Goal: Information Seeking & Learning: Learn about a topic

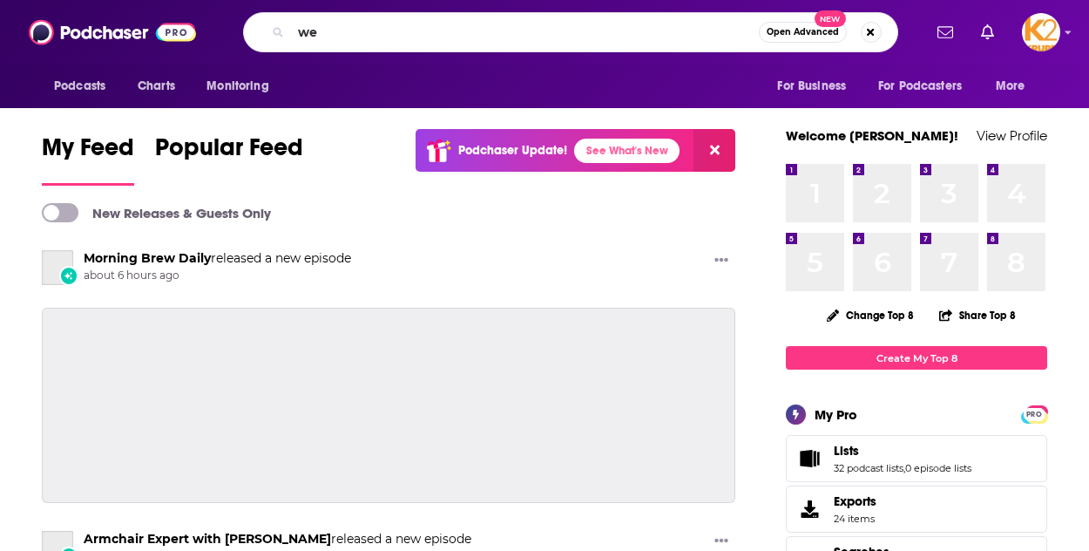
type input "w"
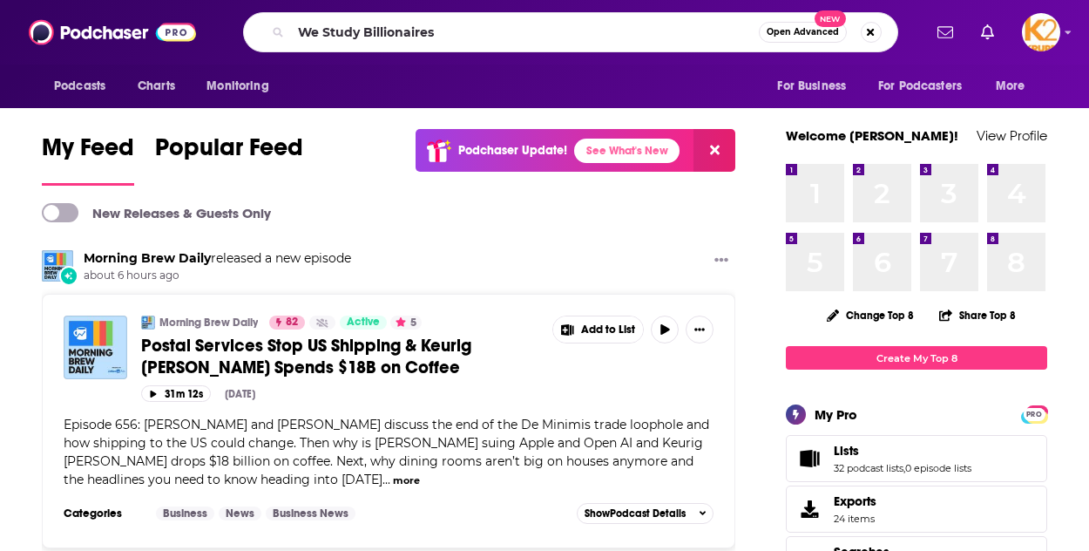
type input "We Study Billionaires"
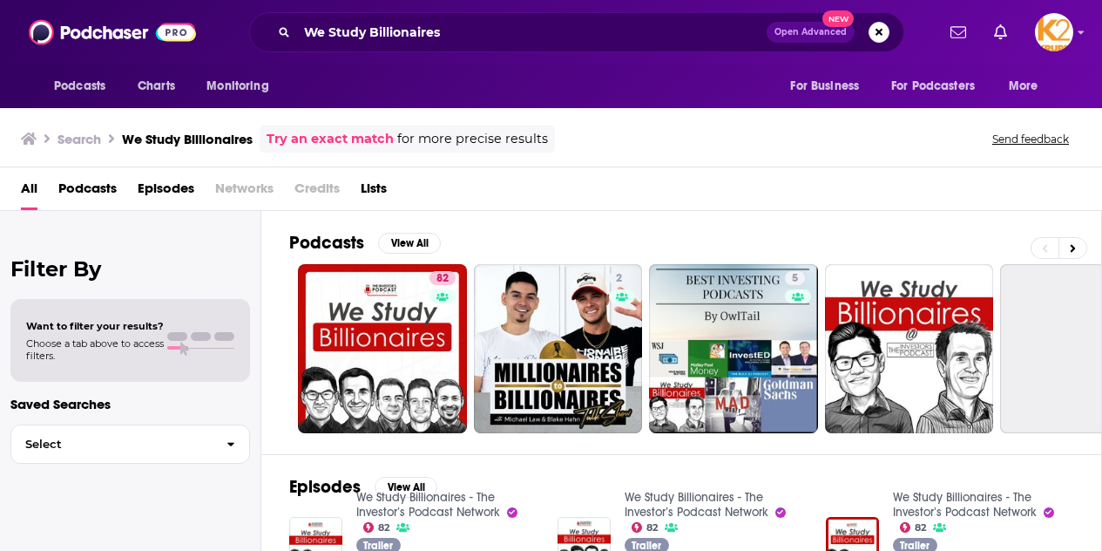
click at [24, 61] on div "Podcasts Charts Monitoring We Study Billionaires Open Advanced New For Business…" at bounding box center [551, 32] width 1102 height 64
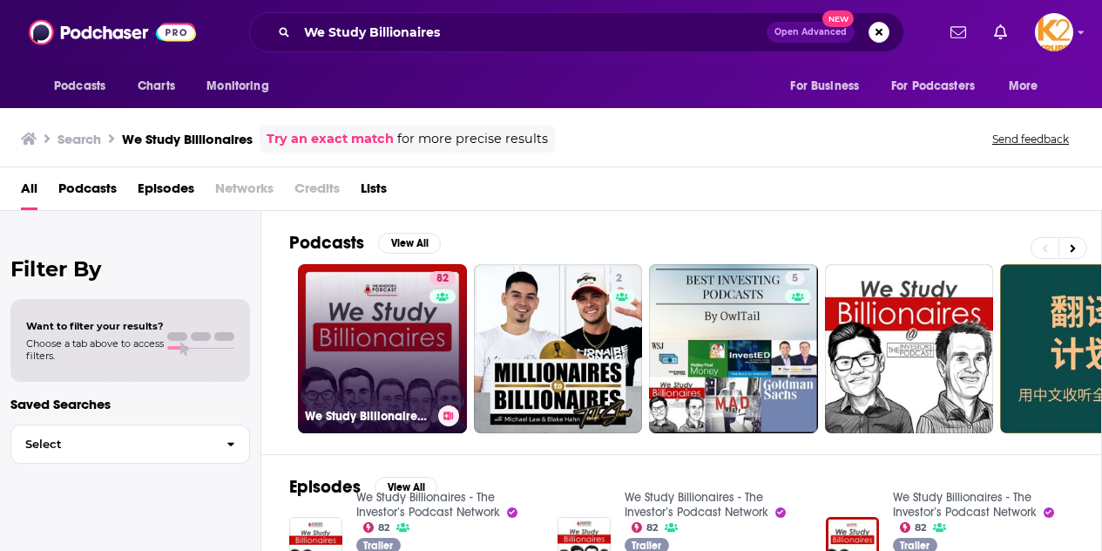
click at [392, 405] on div "We Study Billionaires - The Investor’s Podcast Network" at bounding box center [382, 415] width 155 height 21
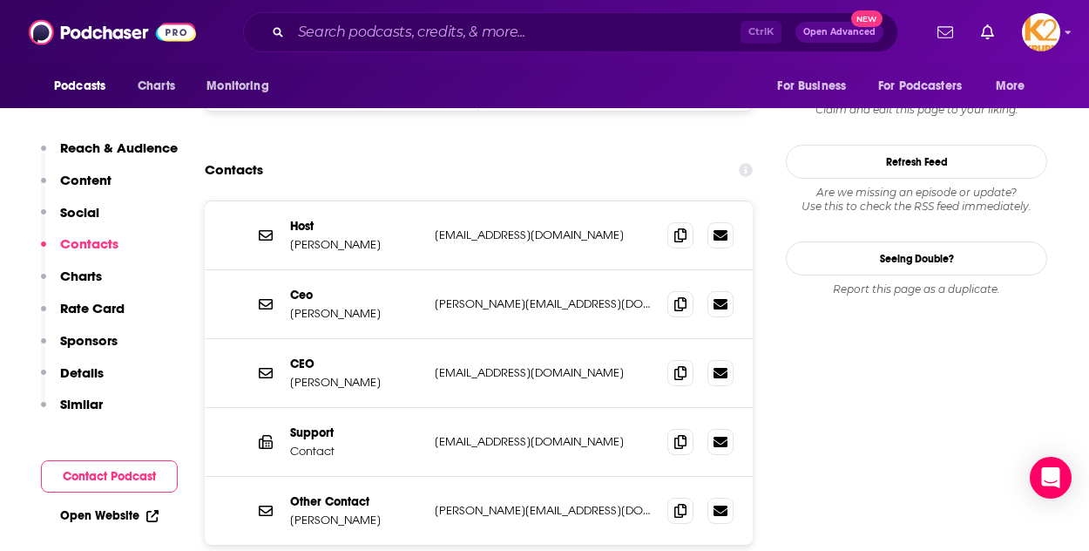
scroll to position [1781, 0]
click at [335, 26] on input "Search podcasts, credits, & more..." at bounding box center [516, 32] width 450 height 28
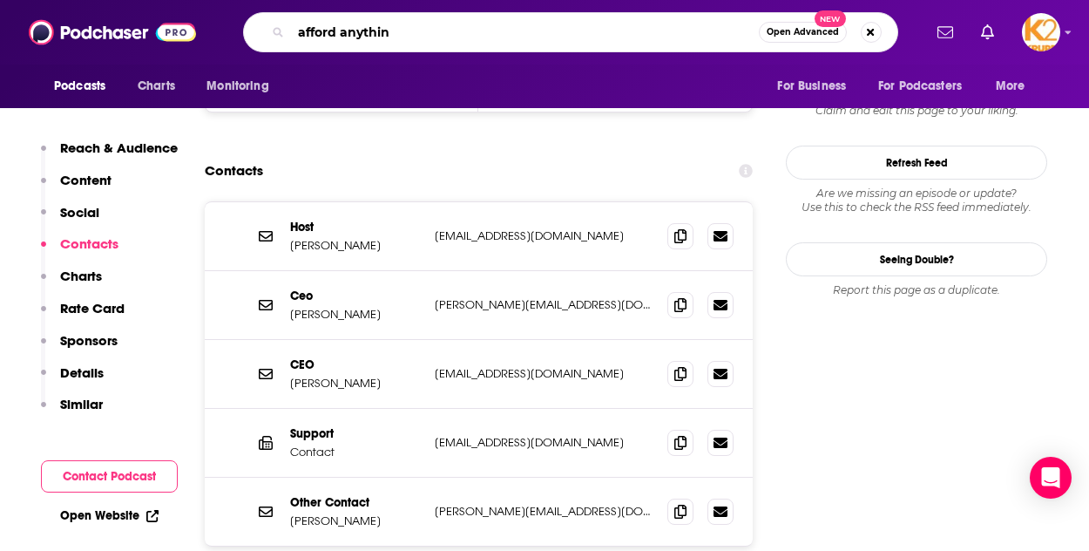
type input "afford anything"
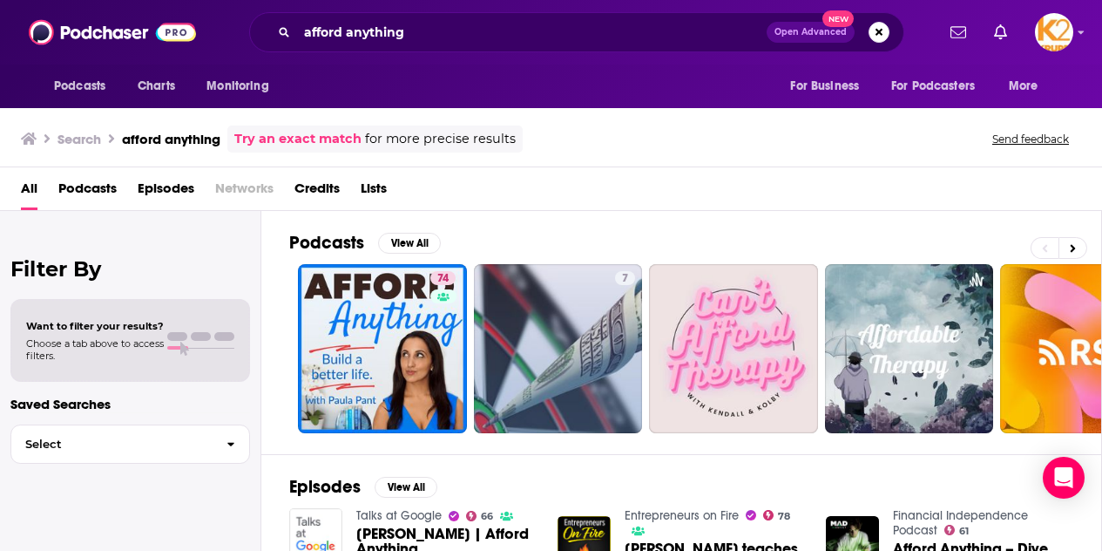
click at [369, 258] on div "Podcasts View All" at bounding box center [695, 248] width 812 height 32
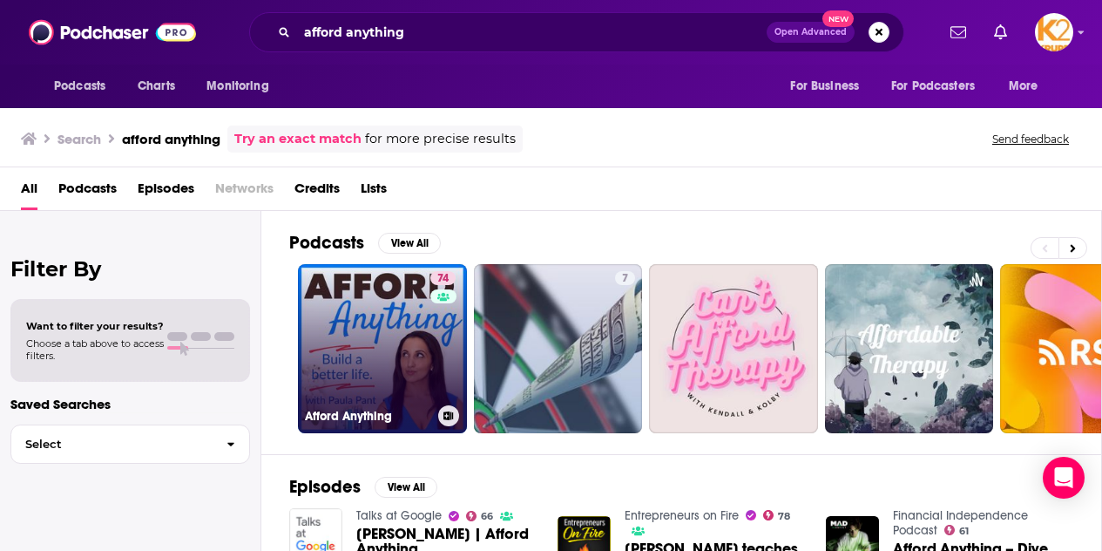
click at [365, 274] on link "74 Afford Anything" at bounding box center [382, 348] width 169 height 169
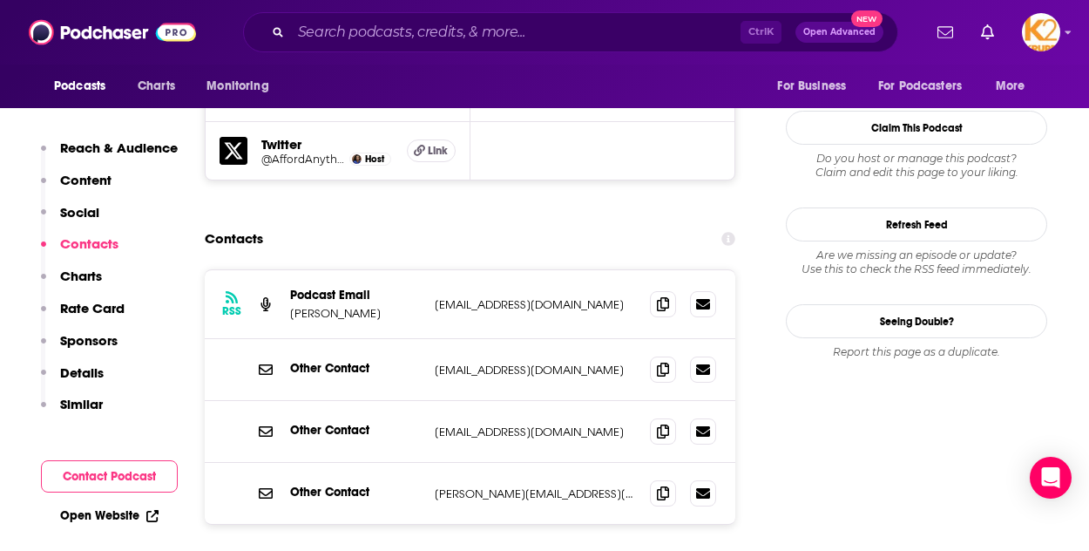
scroll to position [1616, 0]
click at [664, 297] on icon at bounding box center [663, 304] width 12 height 14
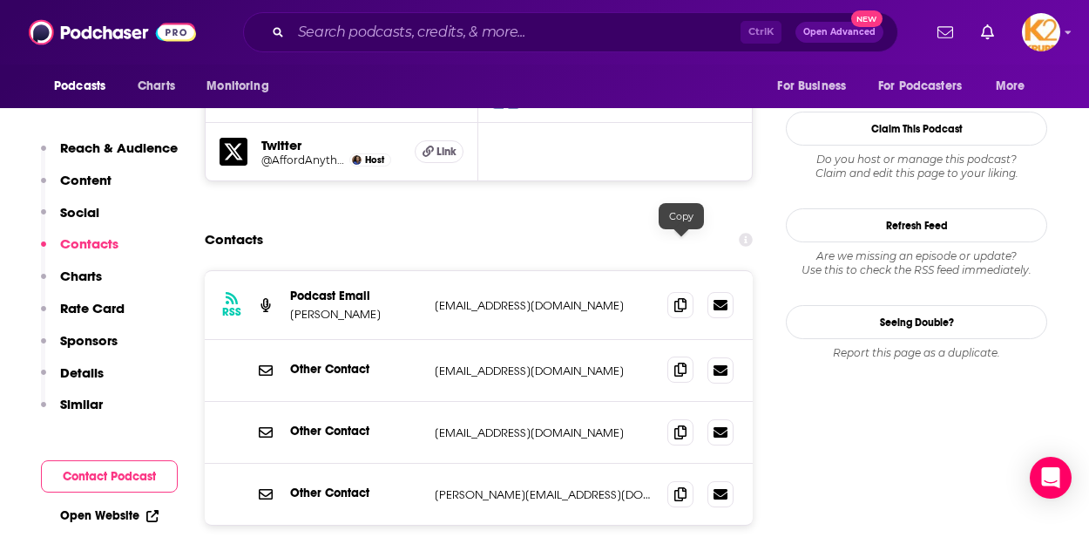
click at [684, 362] on icon at bounding box center [680, 369] width 12 height 14
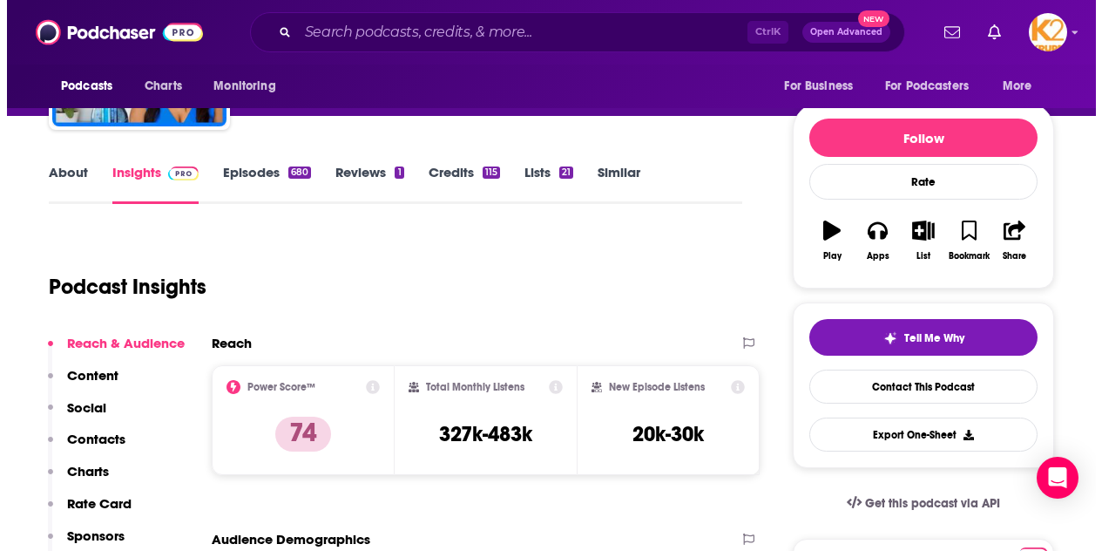
scroll to position [0, 0]
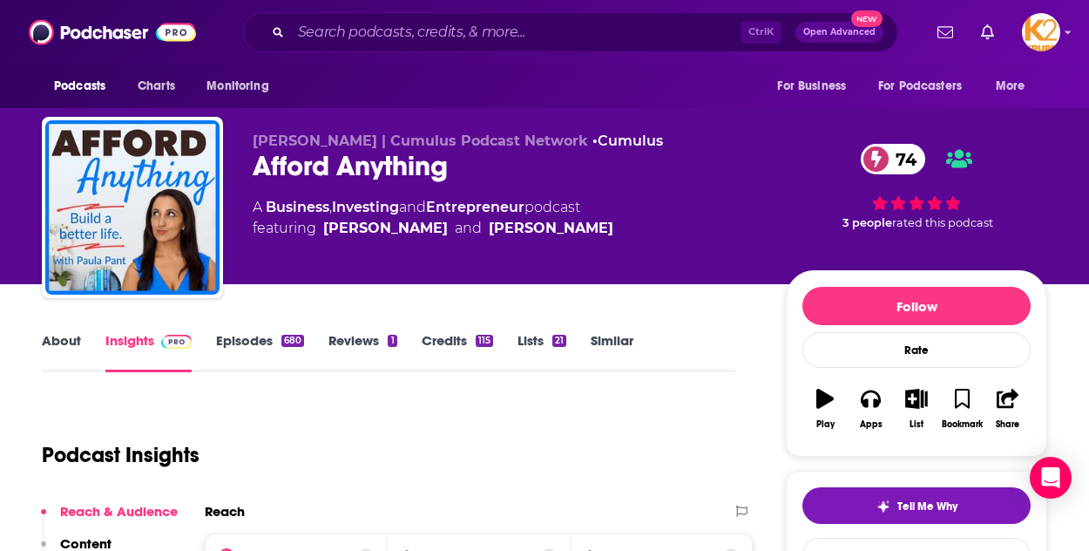
click at [9, 205] on div "Paula Pant | Cumulus Podcast Network • Cumulus Afford Anything 74 A Business , …" at bounding box center [544, 142] width 1089 height 284
click at [368, 39] on input "Search podcasts, credits, & more..." at bounding box center [516, 32] width 450 height 28
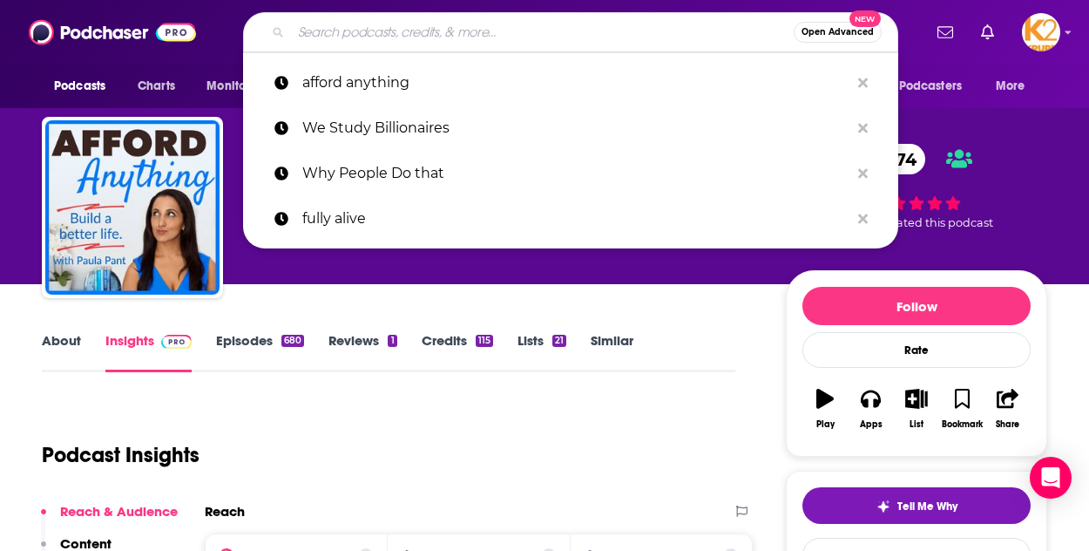
paste input "The Stacking Benjamins Show"
type input "The Stacking Benjamins Show"
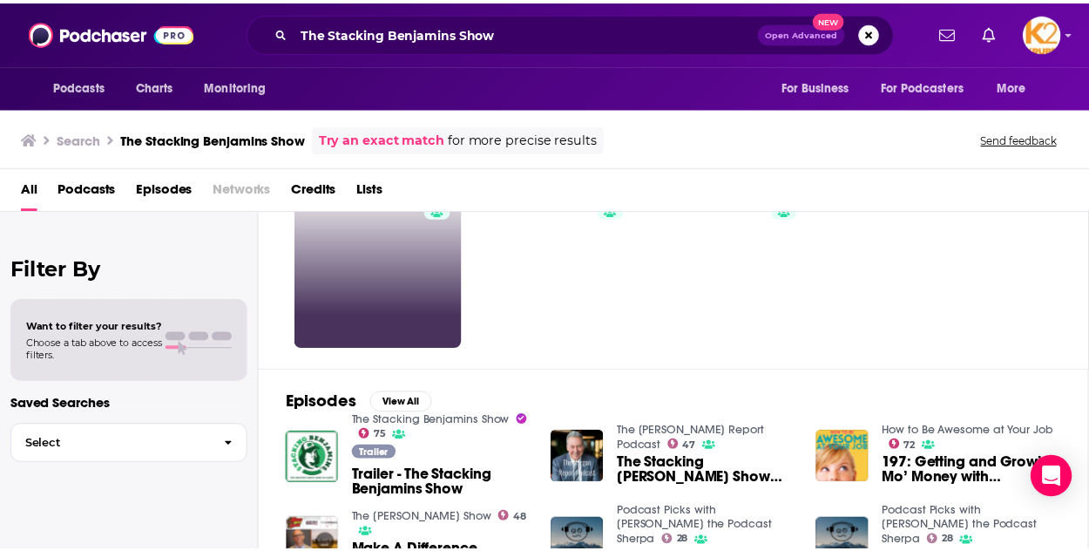
scroll to position [83, 0]
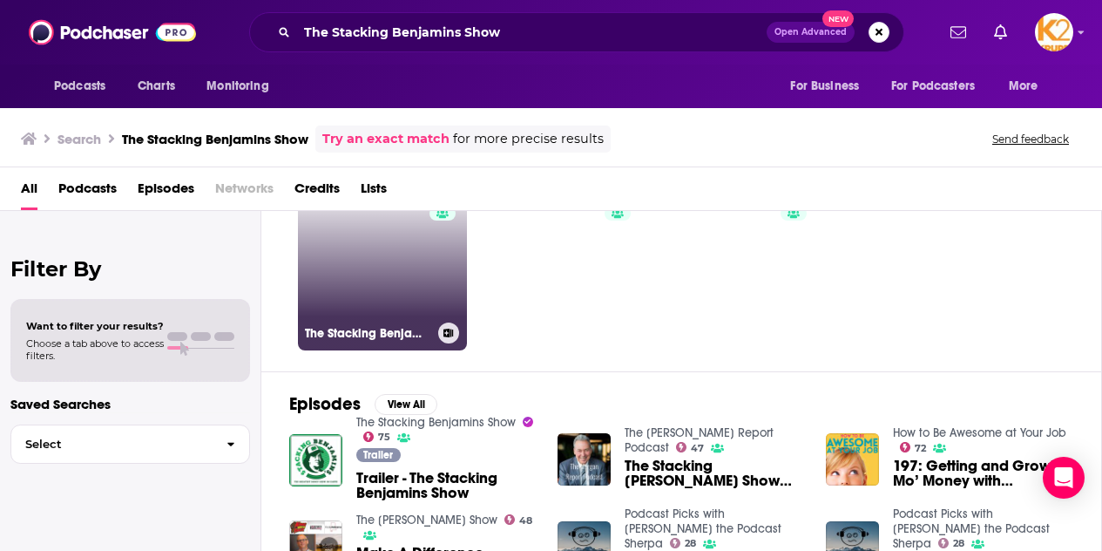
click at [403, 285] on link "75 The Stacking Benjamins Show" at bounding box center [382, 265] width 169 height 169
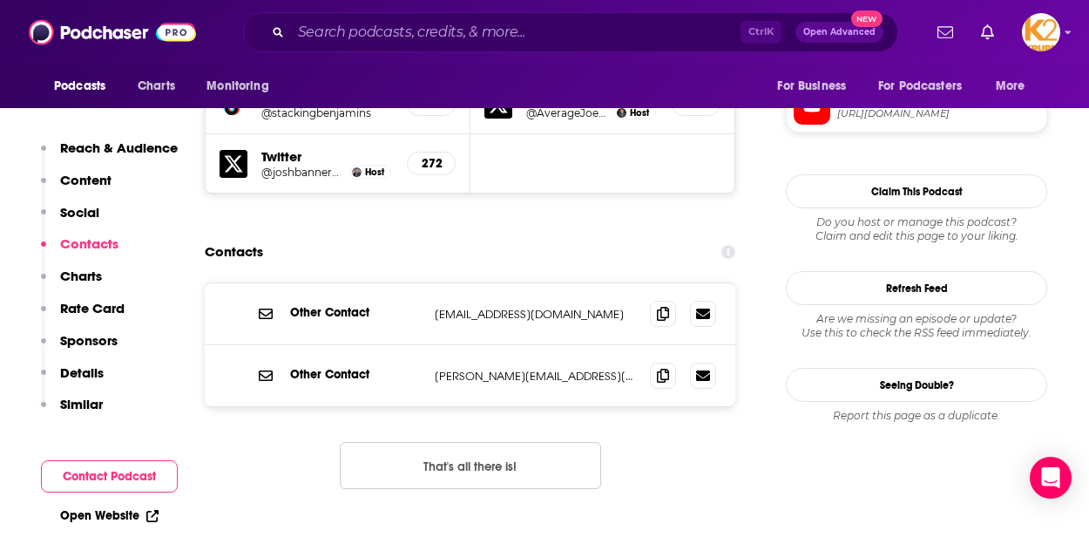
scroll to position [1704, 0]
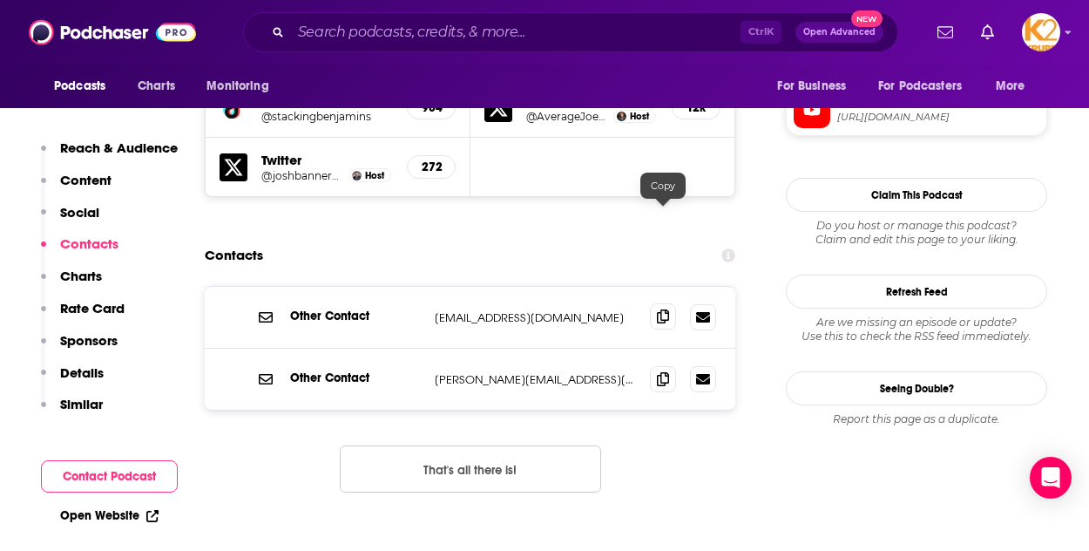
click at [667, 309] on icon at bounding box center [663, 316] width 12 height 14
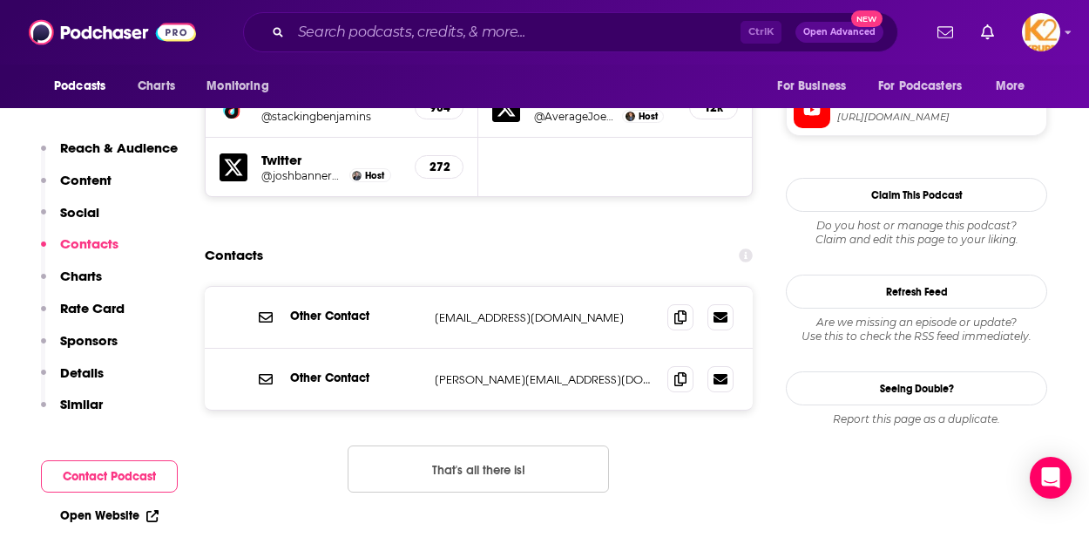
click at [684, 371] on icon at bounding box center [680, 378] width 12 height 14
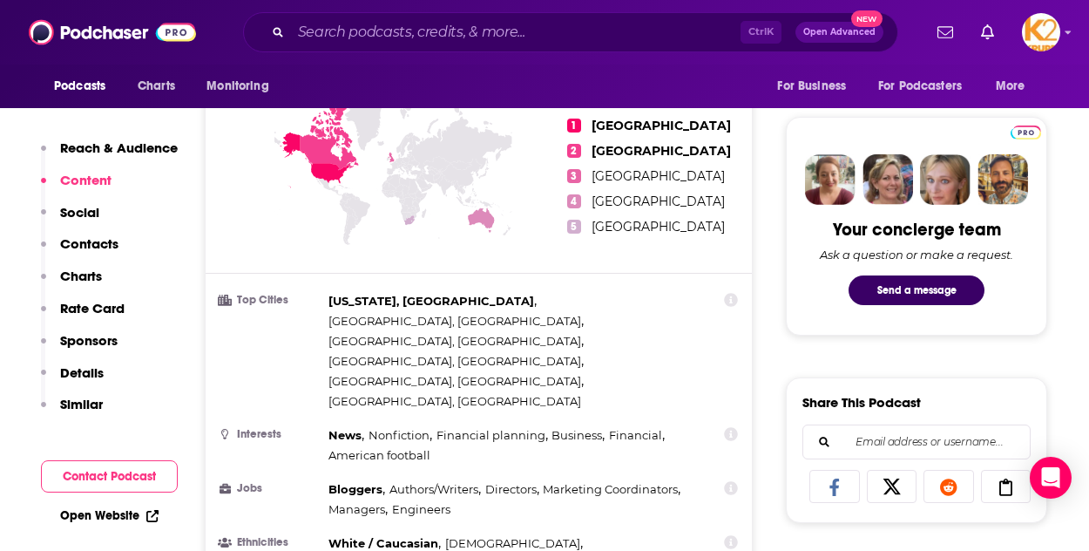
scroll to position [0, 0]
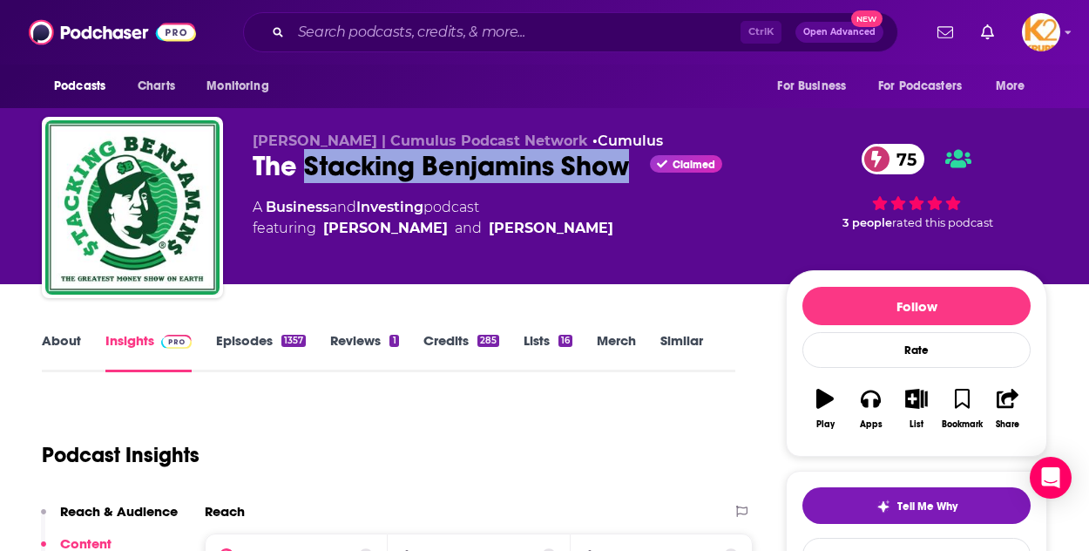
drag, startPoint x: 629, startPoint y: 173, endPoint x: 308, endPoint y: 166, distance: 321.6
click at [308, 166] on div "The Stacking Benjamins Show Claimed 75" at bounding box center [505, 166] width 505 height 34
copy h2 "Stacking Benjamins Show"
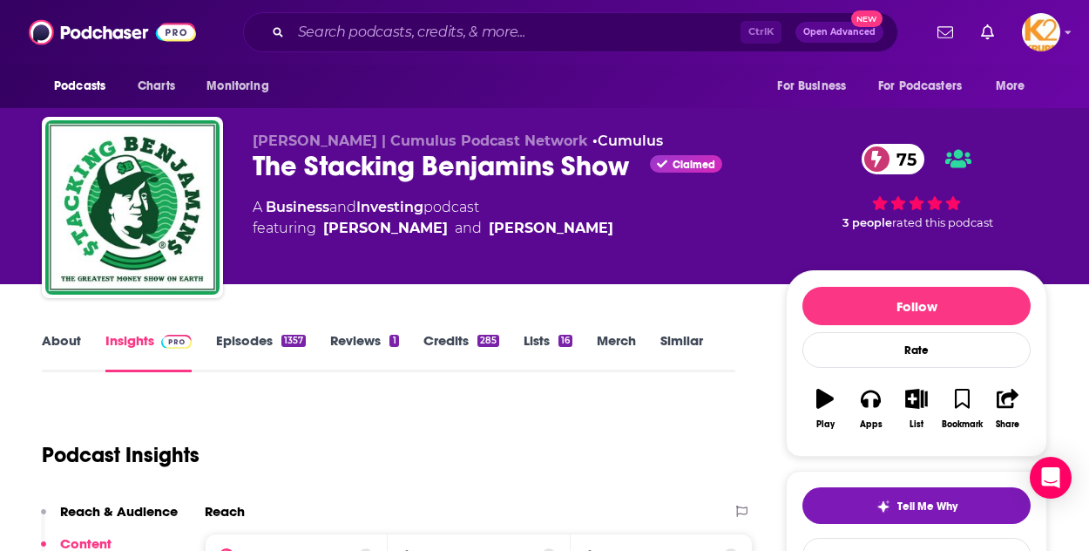
click at [12, 218] on div "Joe Saul-Sehy | Cumulus Podcast Network • Cumulus The Stacking Benjamins Show C…" at bounding box center [544, 142] width 1089 height 284
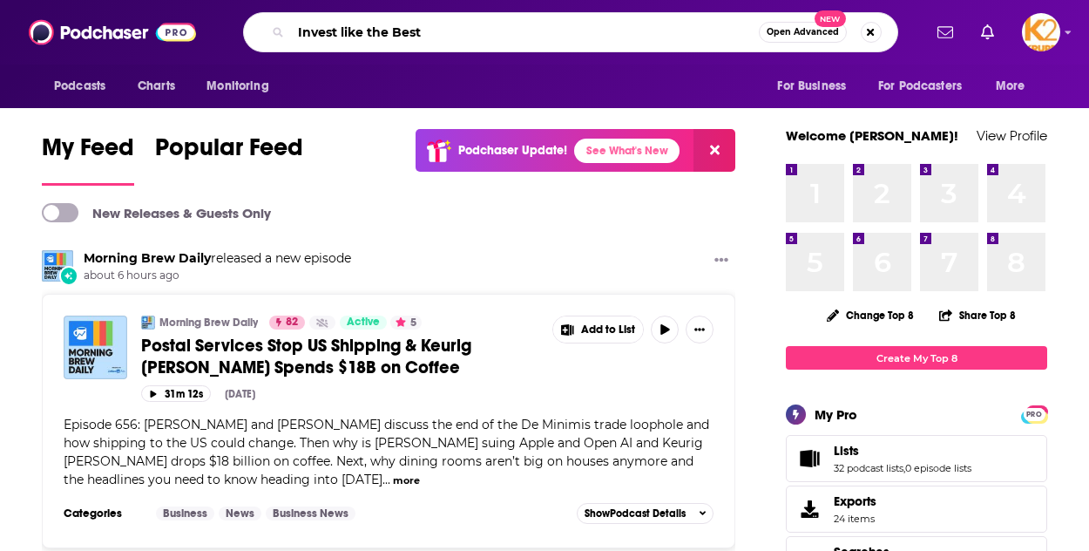
type input "Invest like the Best"
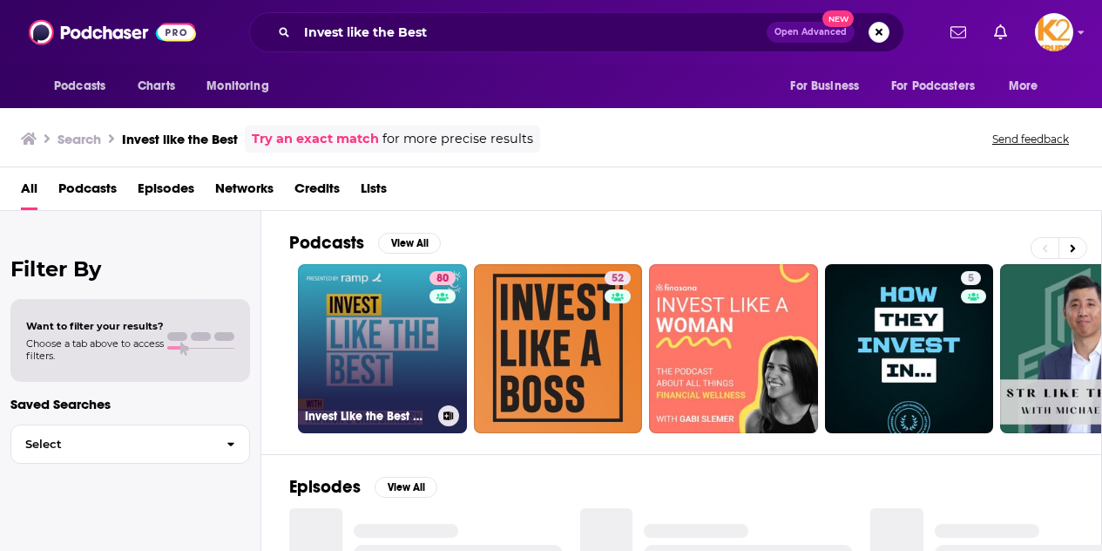
click at [403, 341] on link "80 Invest Like the Best with [PERSON_NAME]" at bounding box center [382, 348] width 169 height 169
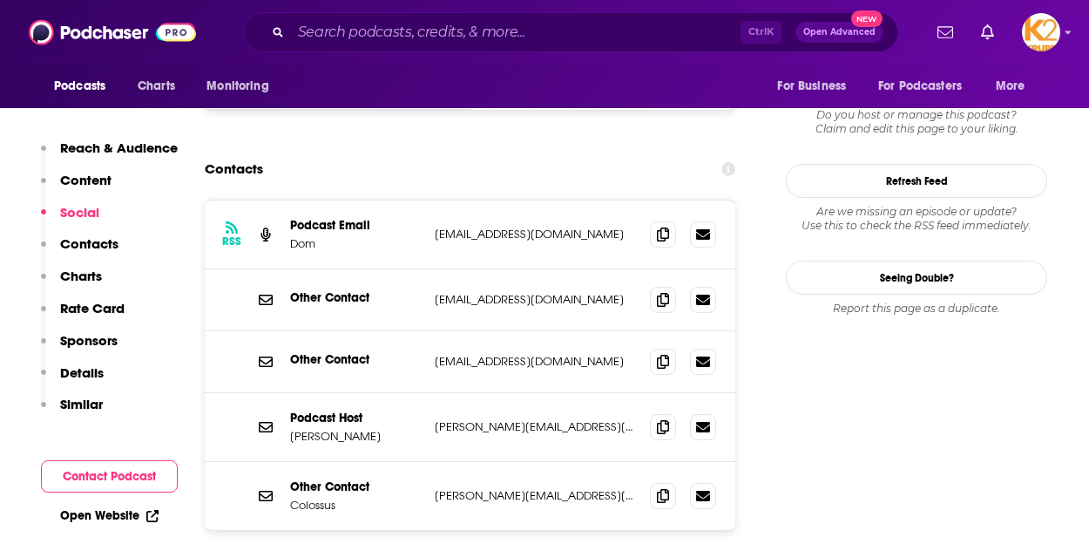
scroll to position [1608, 0]
click at [655, 221] on span at bounding box center [663, 234] width 26 height 26
click at [667, 420] on icon at bounding box center [663, 427] width 12 height 14
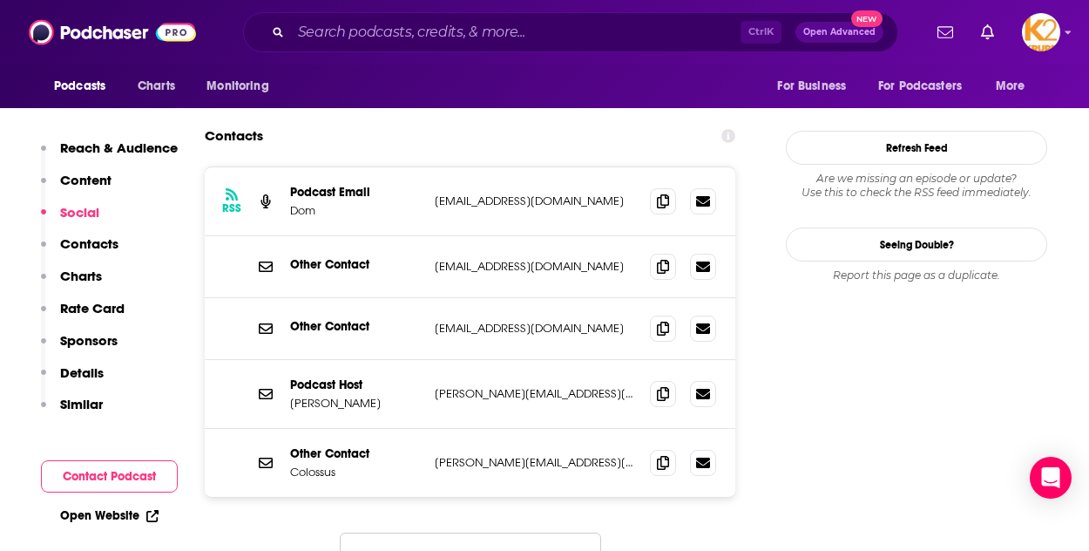
scroll to position [1643, 0]
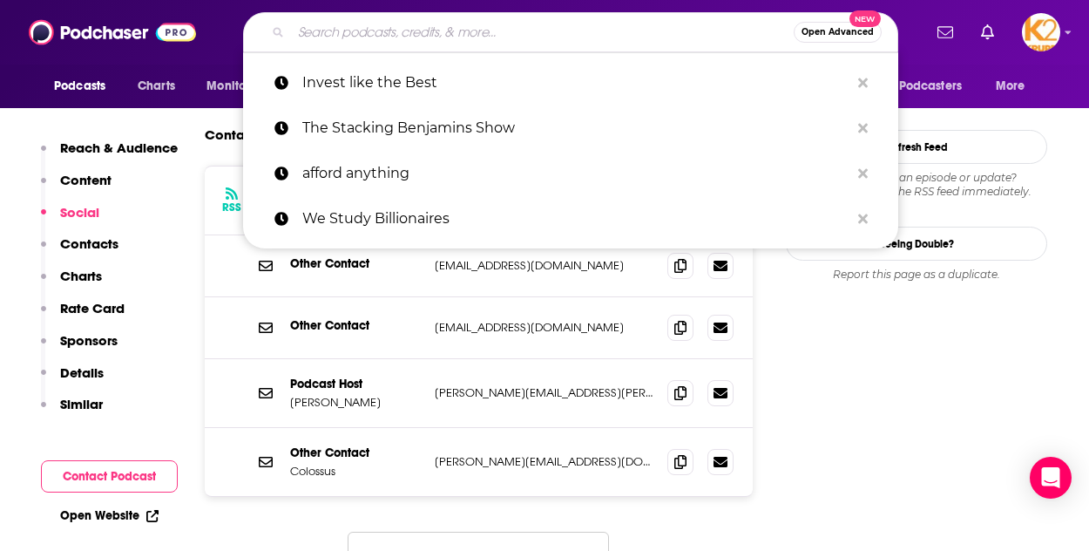
click at [381, 32] on input "Search podcasts, credits, & more..." at bounding box center [542, 32] width 503 height 28
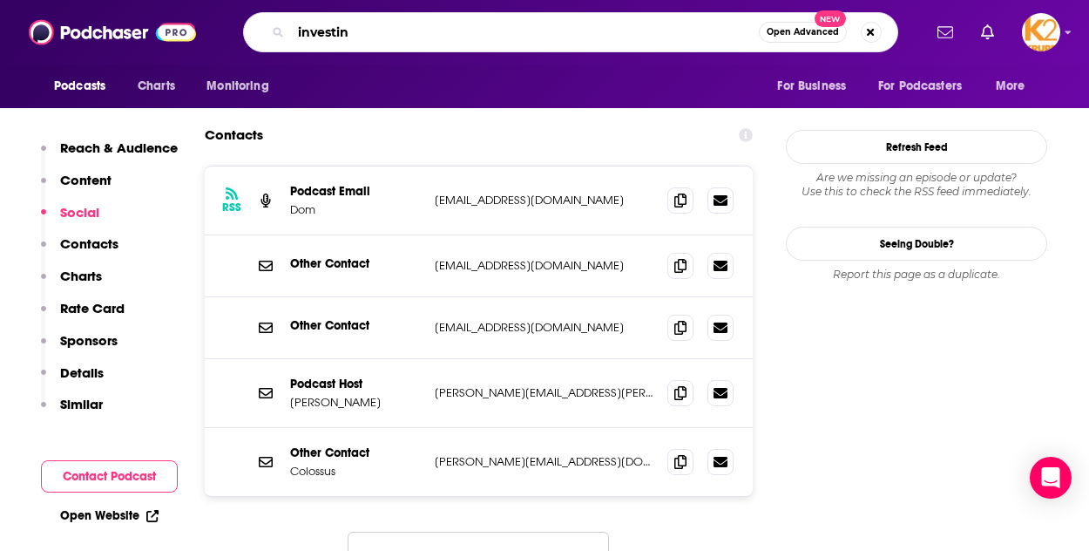
type input "investing"
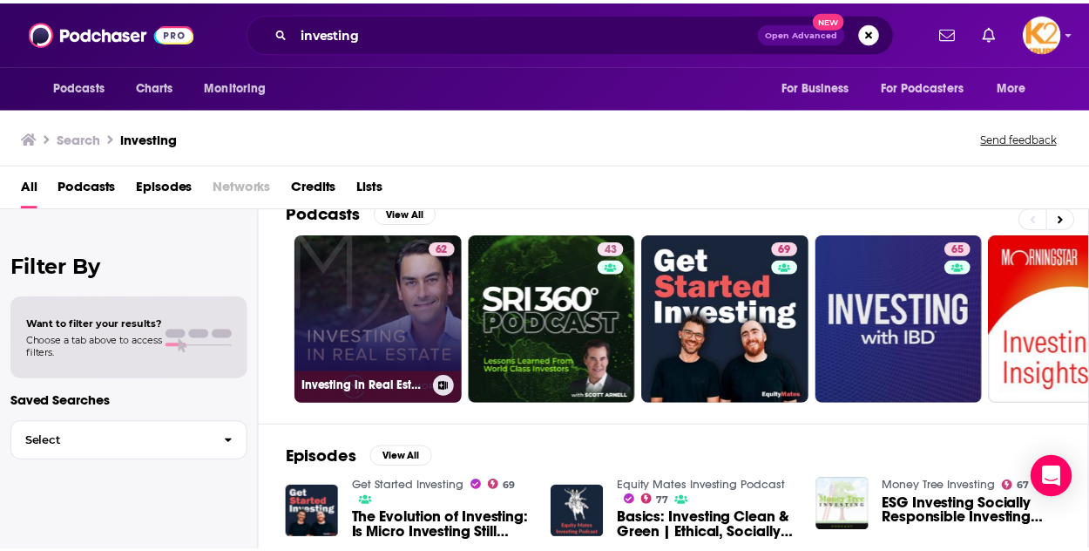
scroll to position [27, 0]
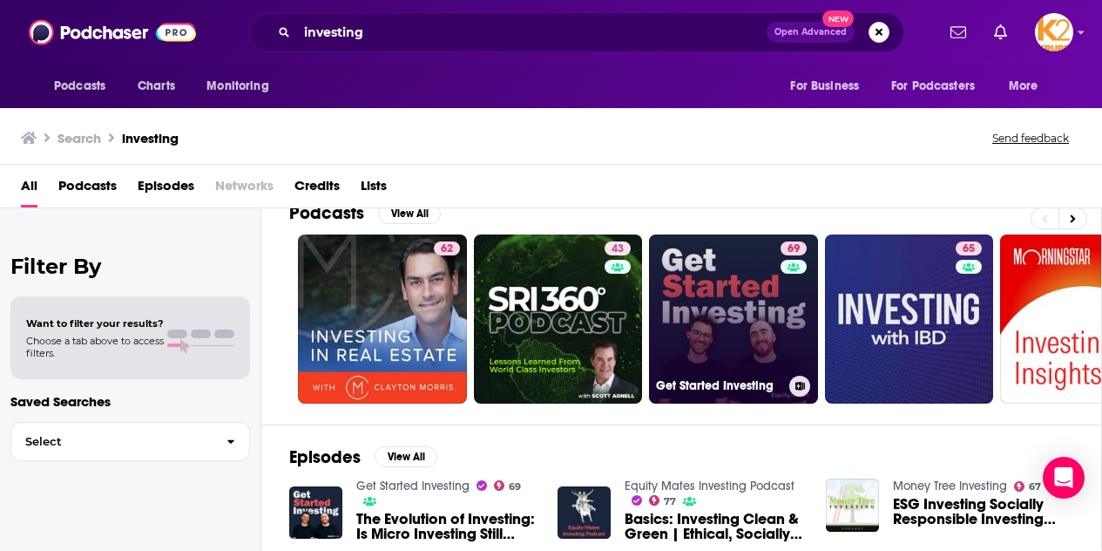
click at [725, 296] on link "69 Get Started Investing" at bounding box center [733, 318] width 169 height 169
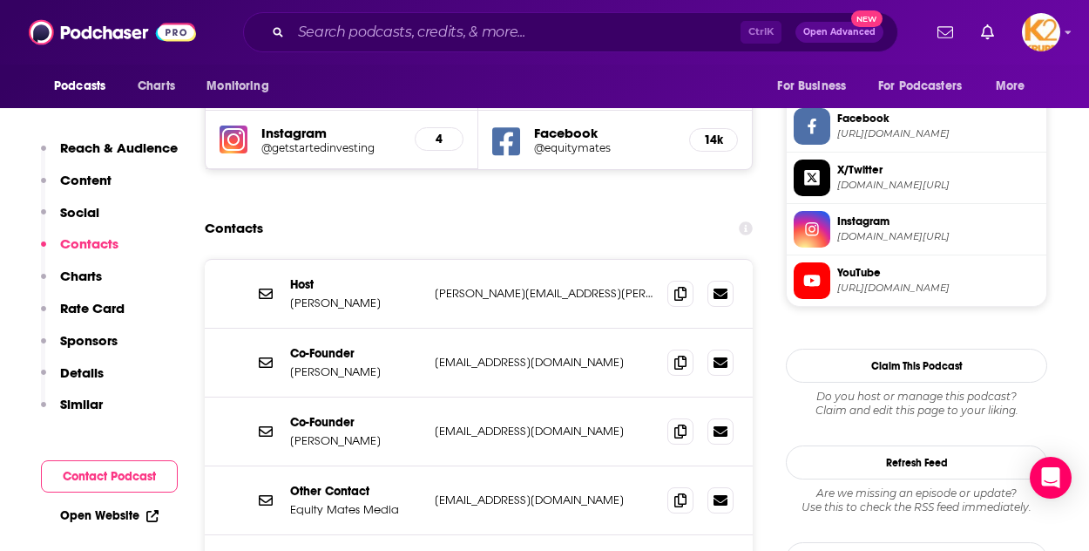
scroll to position [1724, 0]
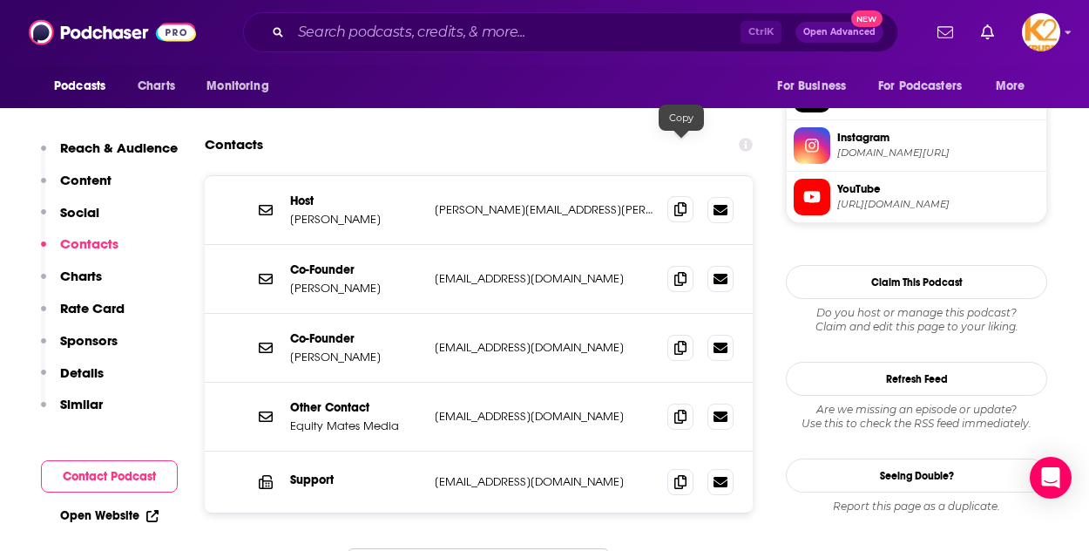
click at [685, 196] on span at bounding box center [680, 209] width 26 height 26
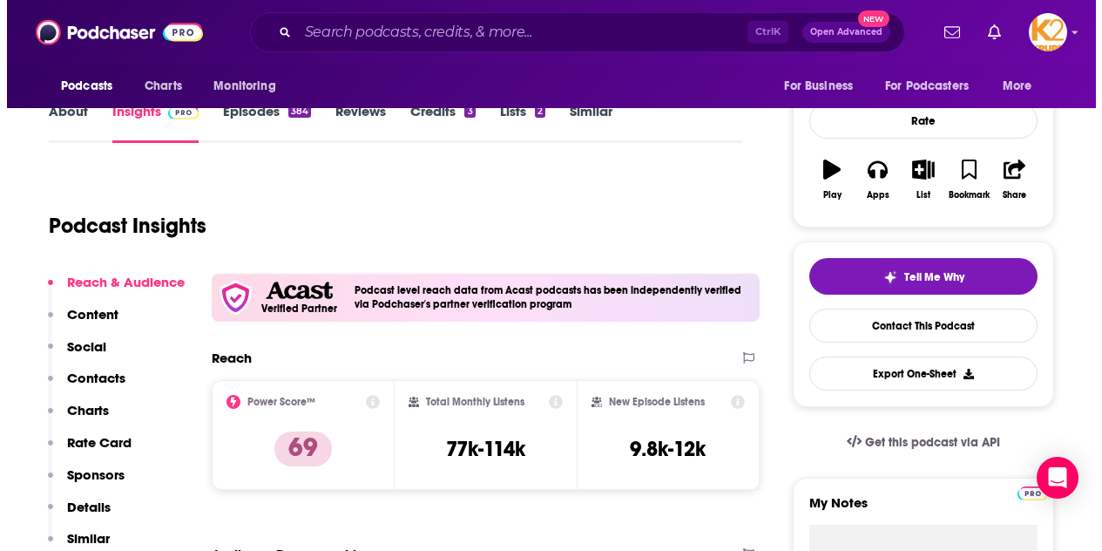
scroll to position [0, 0]
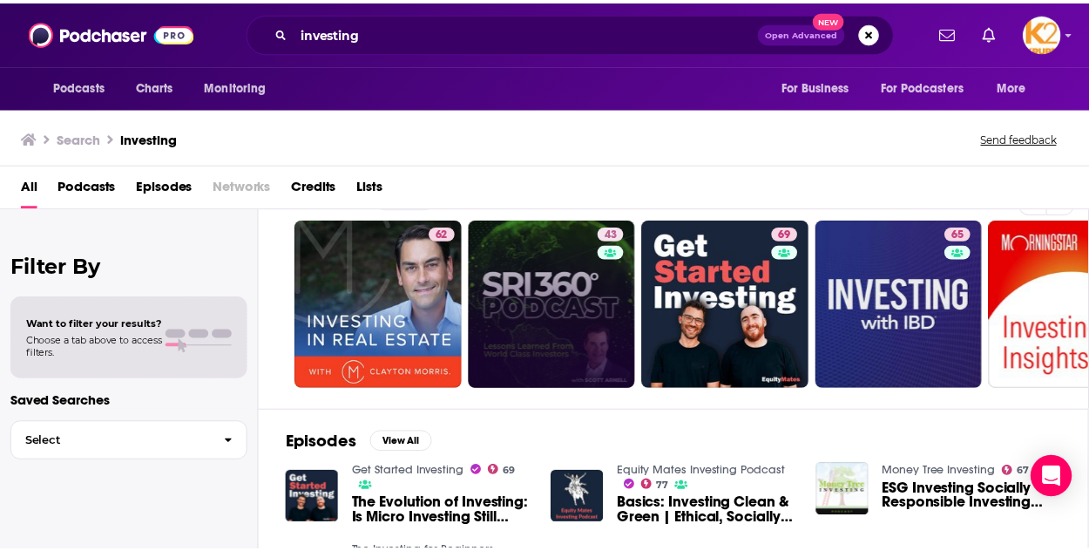
scroll to position [30, 0]
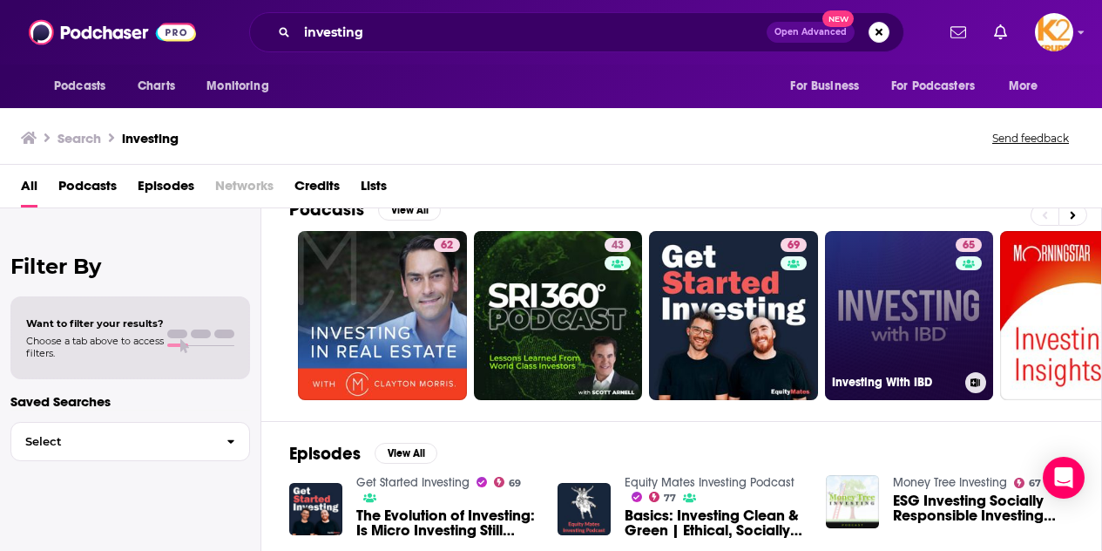
click at [919, 324] on link "65 Investing With IBD" at bounding box center [909, 315] width 169 height 169
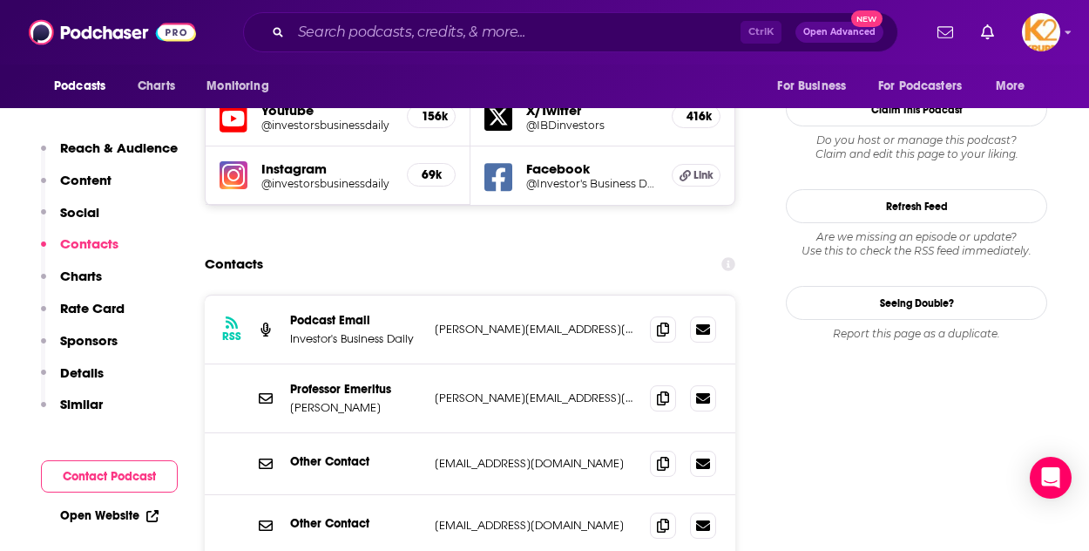
scroll to position [1599, 0]
click at [671, 315] on span at bounding box center [663, 328] width 26 height 26
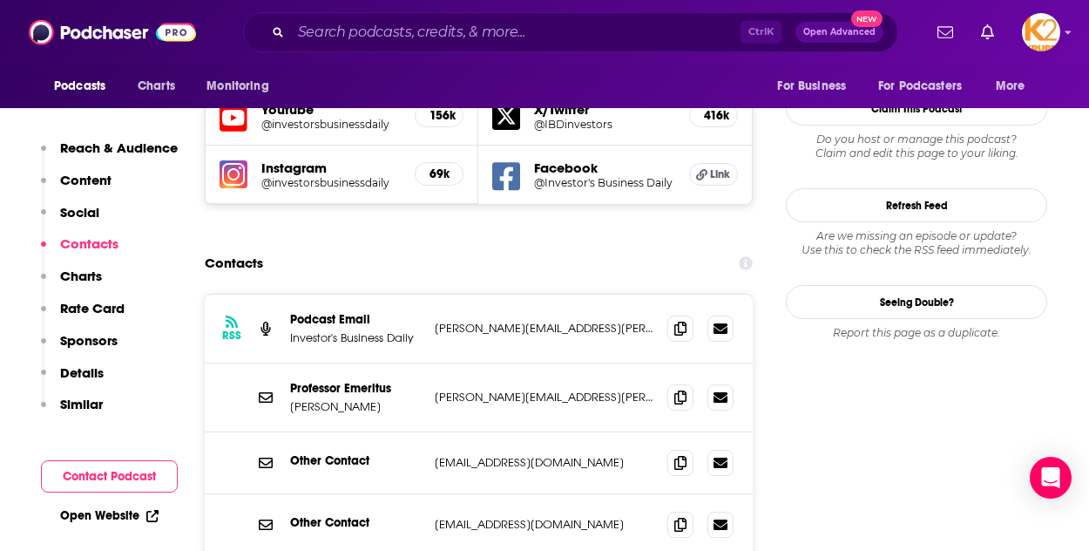
click at [316, 36] on input "Search podcasts, credits, & more..." at bounding box center [516, 32] width 450 height 28
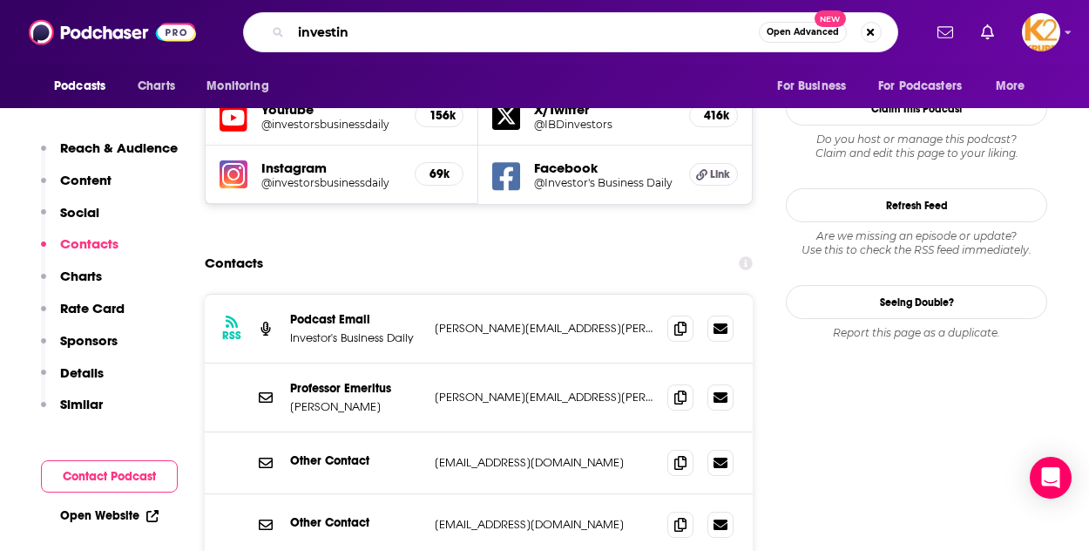
type input "investing"
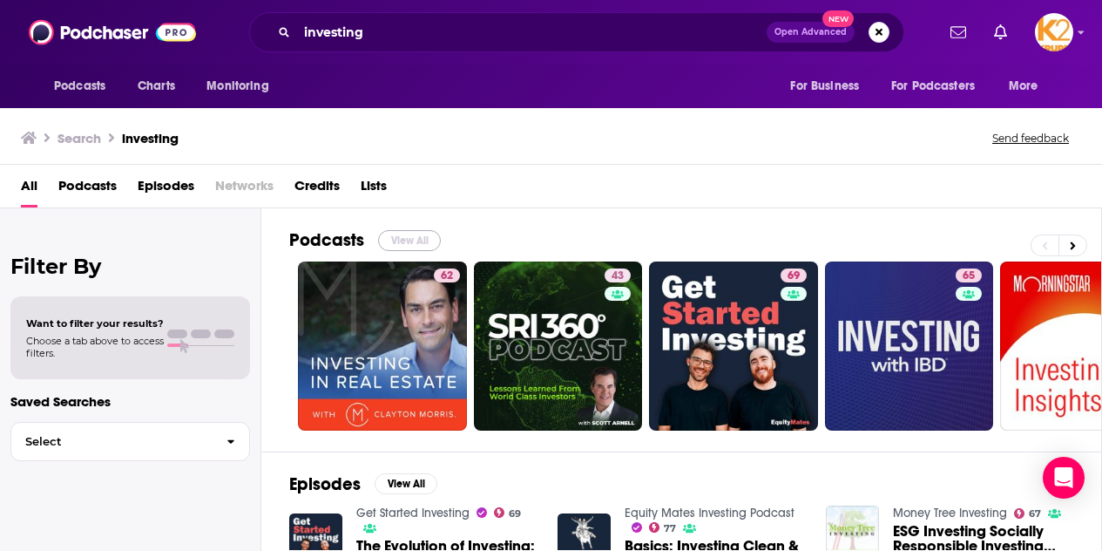
click at [421, 236] on button "View All" at bounding box center [409, 240] width 63 height 21
click at [1087, 241] on div "Podcasts View All" at bounding box center [695, 245] width 812 height 32
click at [1080, 246] on button at bounding box center [1073, 245] width 29 height 22
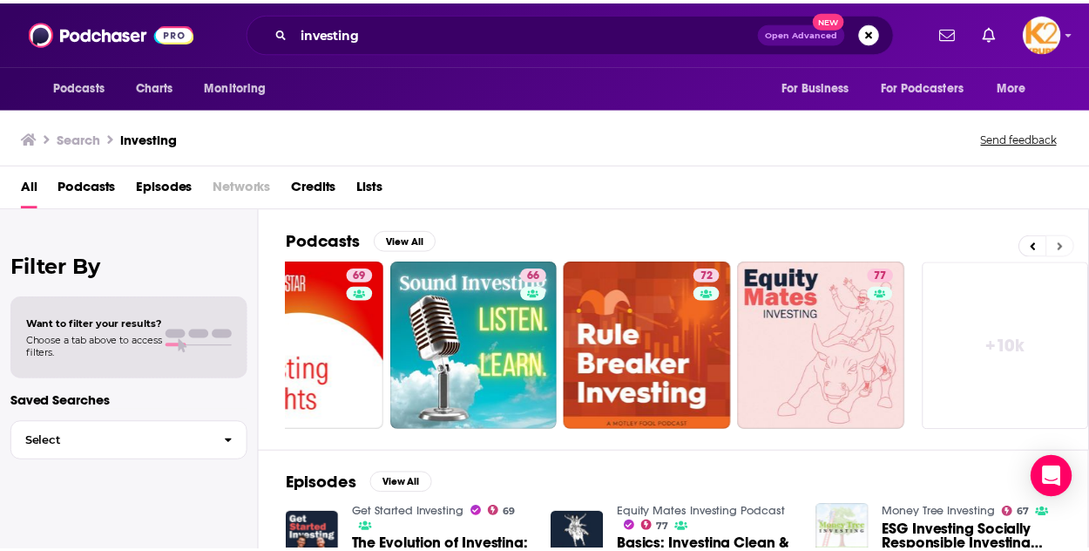
scroll to position [0, 788]
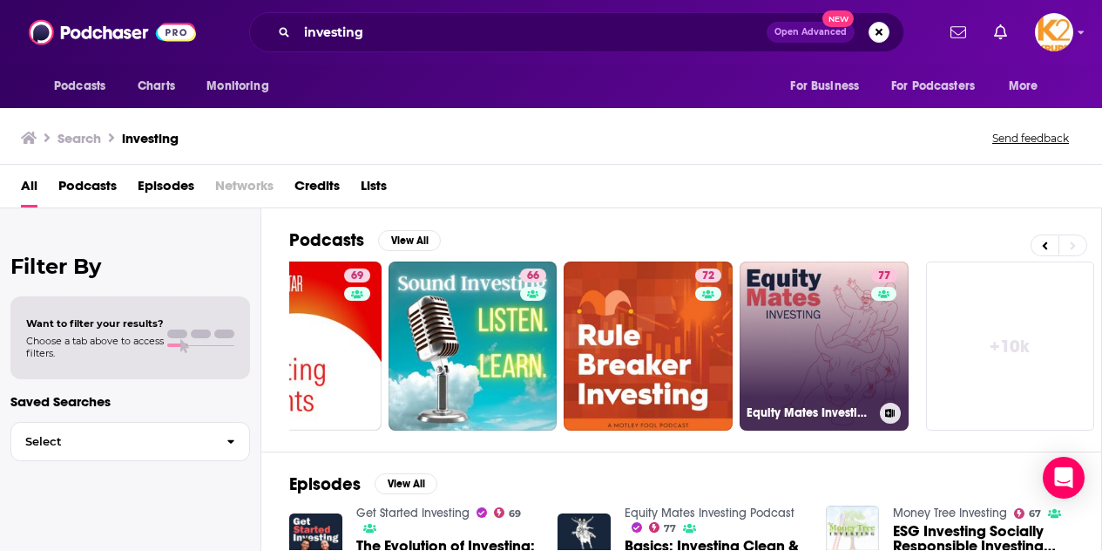
click at [861, 356] on link "77 Equity Mates Investing Podcast" at bounding box center [824, 345] width 169 height 169
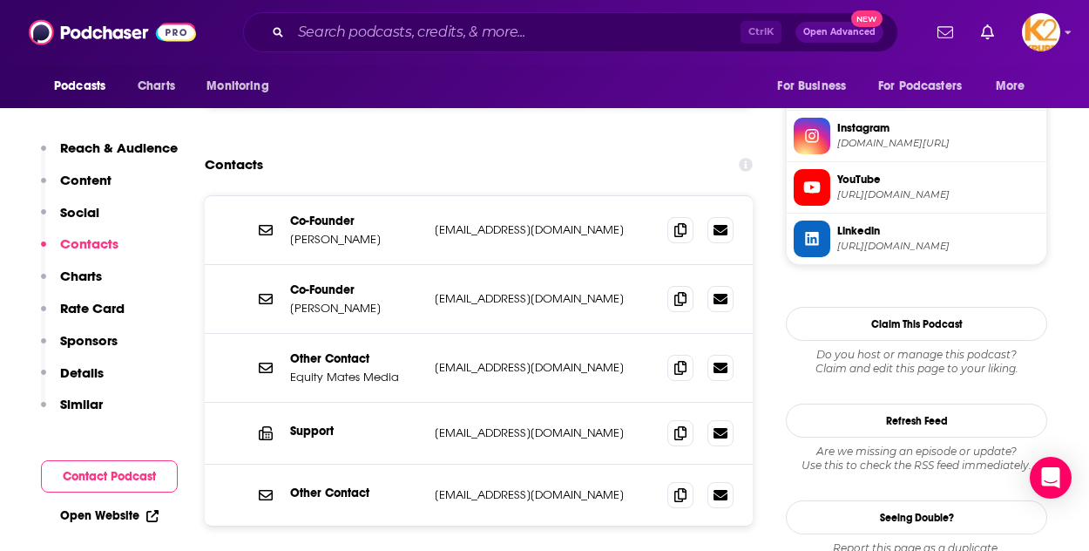
scroll to position [1791, 0]
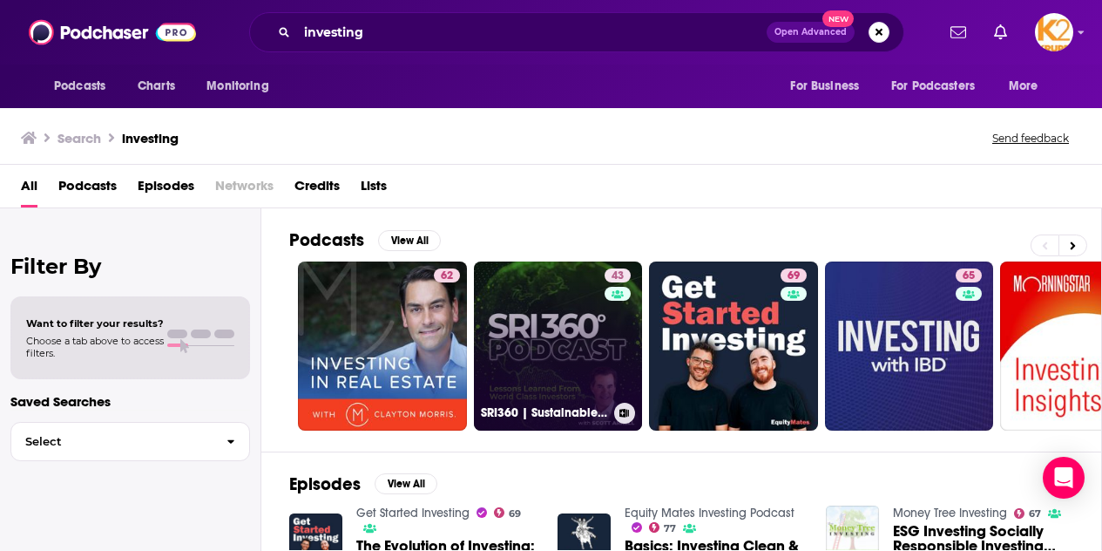
click at [603, 372] on link "43 SRI360 | Sustainable & Responsible Investing, Impact Investing, ESG, Sociall…" at bounding box center [558, 345] width 169 height 169
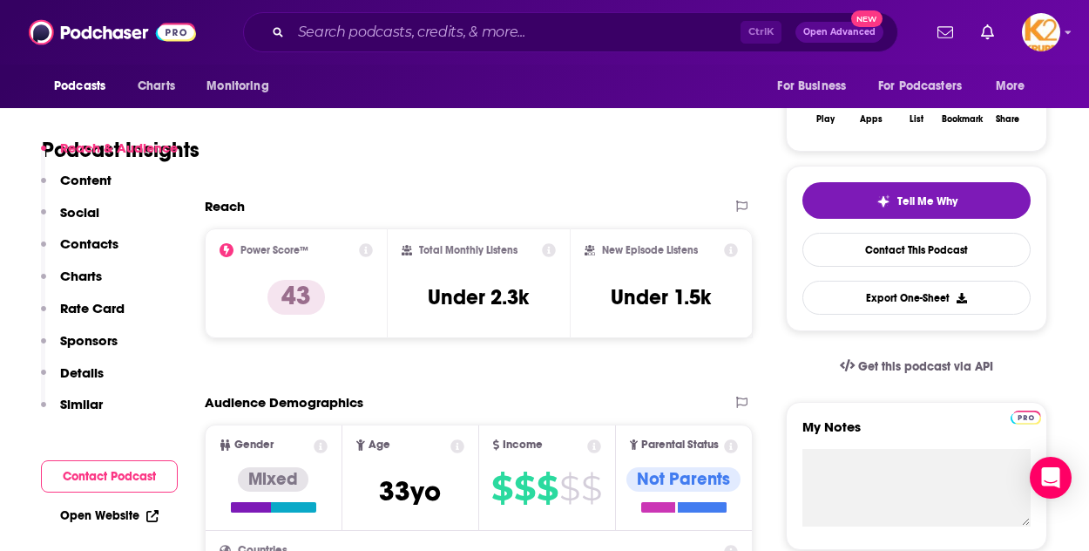
scroll to position [319, 0]
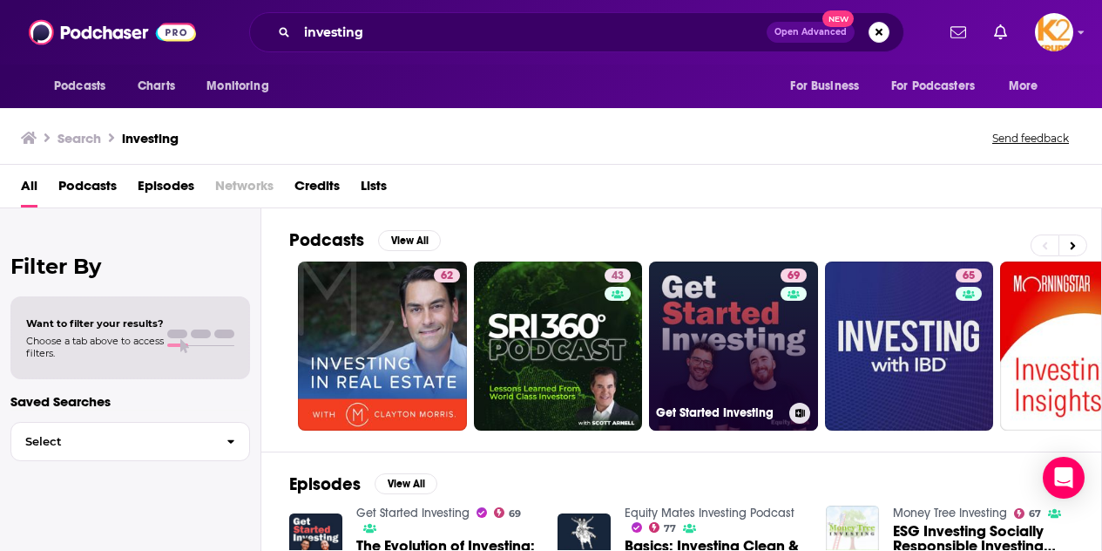
click at [775, 339] on link "69 Get Started Investing" at bounding box center [733, 345] width 169 height 169
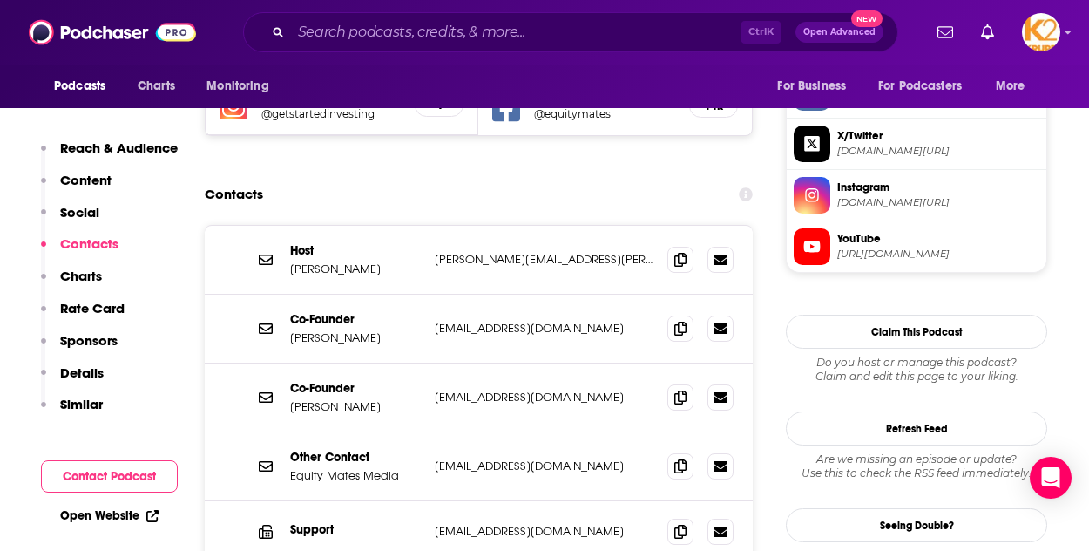
scroll to position [1677, 0]
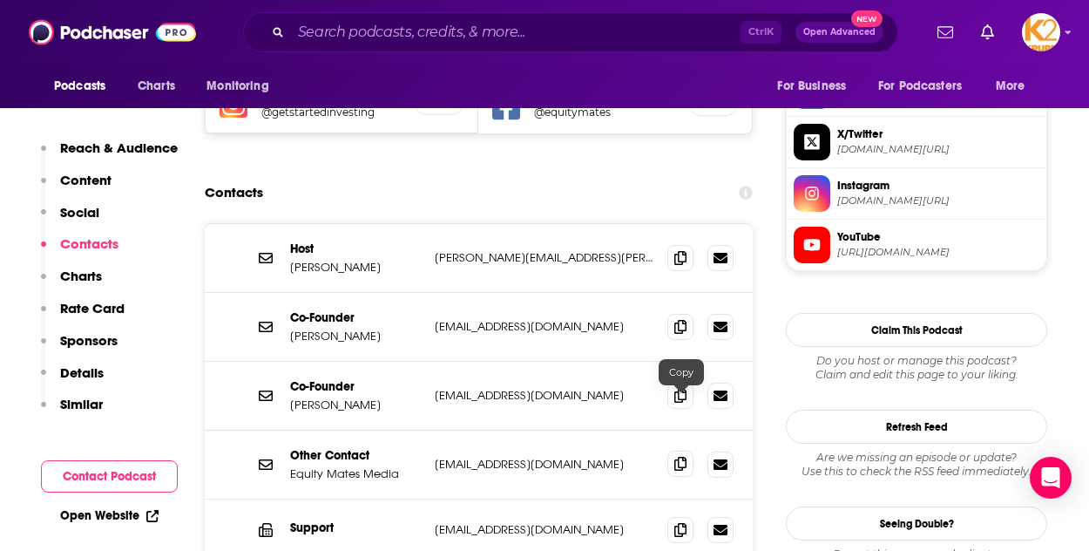
click at [680, 457] on icon at bounding box center [680, 464] width 12 height 14
click at [686, 250] on icon at bounding box center [680, 257] width 12 height 14
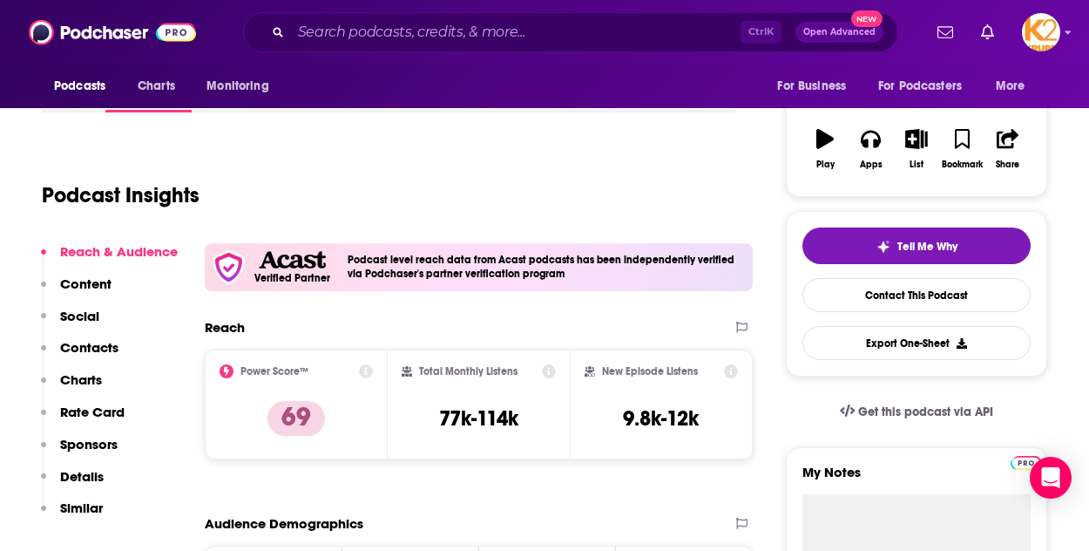
scroll to position [0, 0]
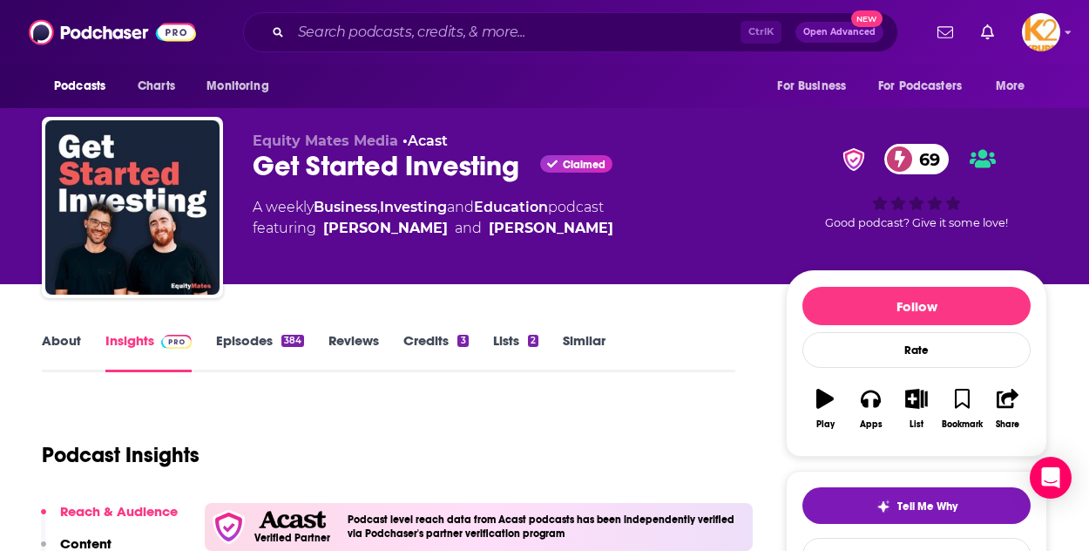
click at [17, 167] on div "Equity Mates Media • Acast Get Started Investing Claimed 69 A weekly Business ,…" at bounding box center [544, 142] width 1089 height 284
